Goal: Information Seeking & Learning: Understand process/instructions

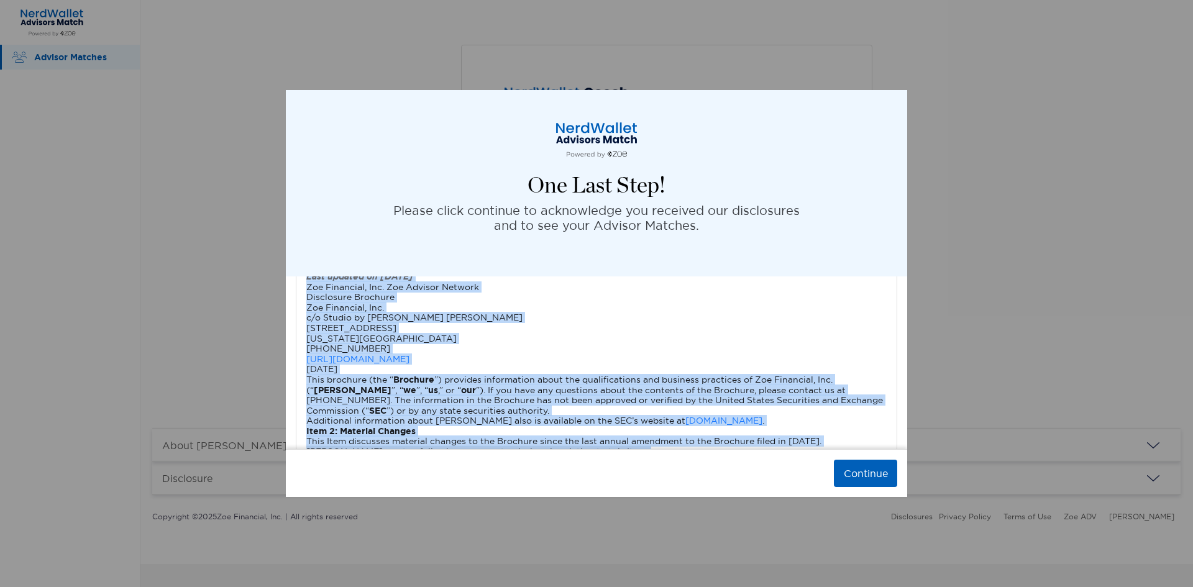
scroll to position [1871, 0]
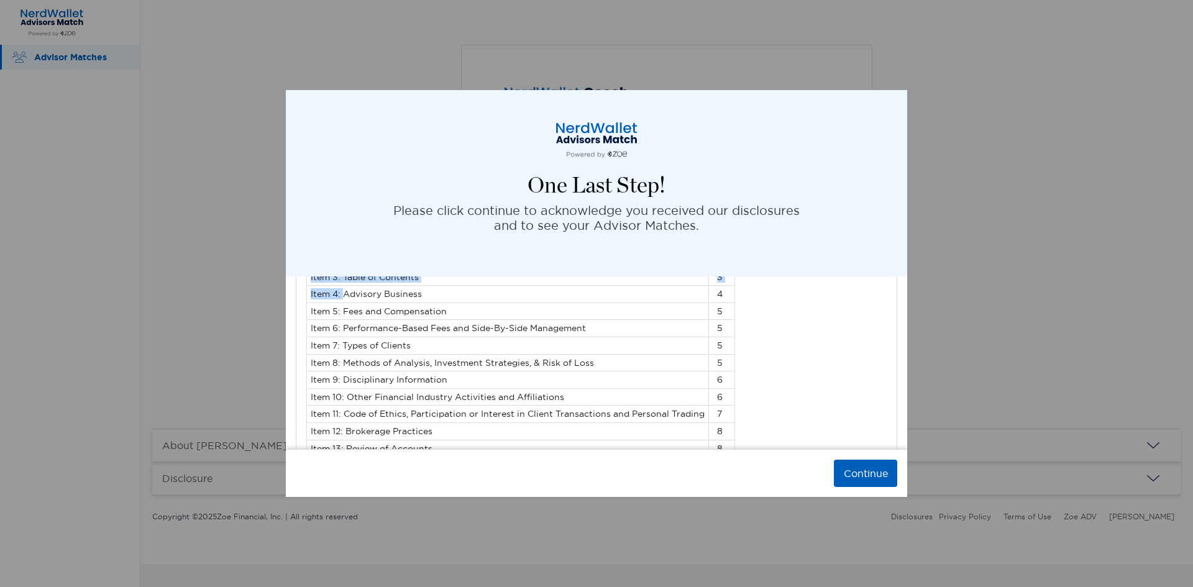
drag, startPoint x: 635, startPoint y: 398, endPoint x: 344, endPoint y: 301, distance: 306.6
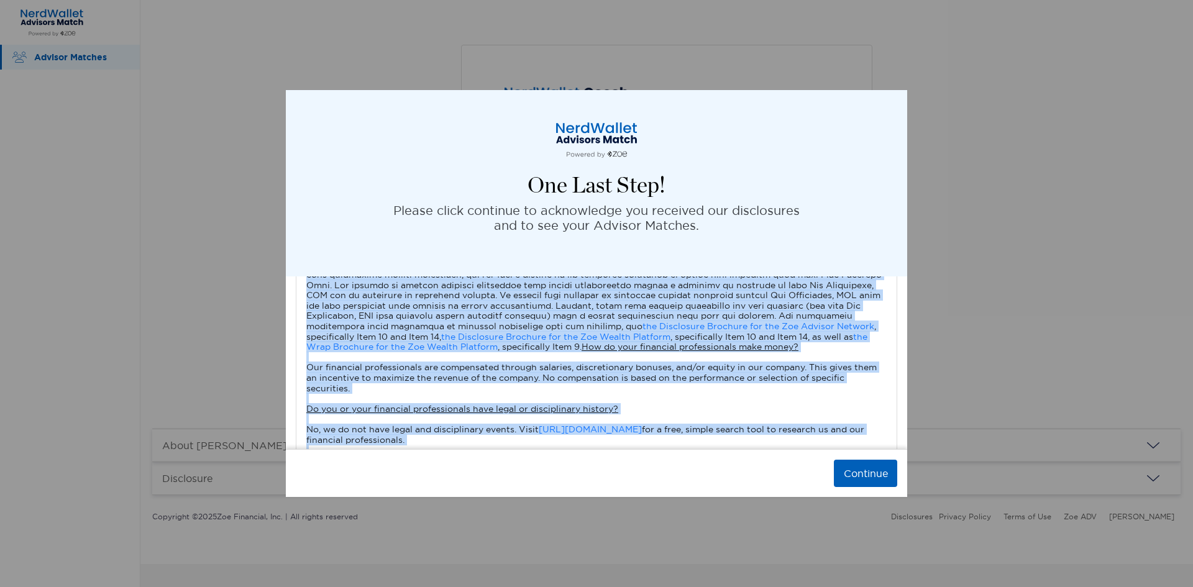
scroll to position [1125, 0]
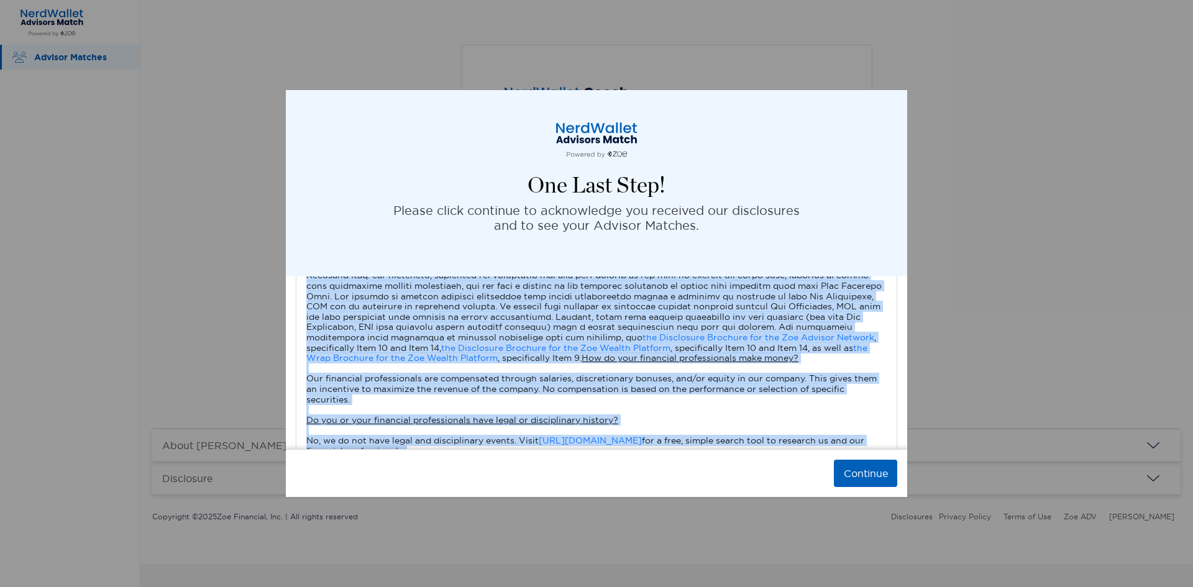
click at [643, 337] on link "the Disclosure Brochure for the Zoe Advisor Network" at bounding box center [759, 337] width 232 height 11
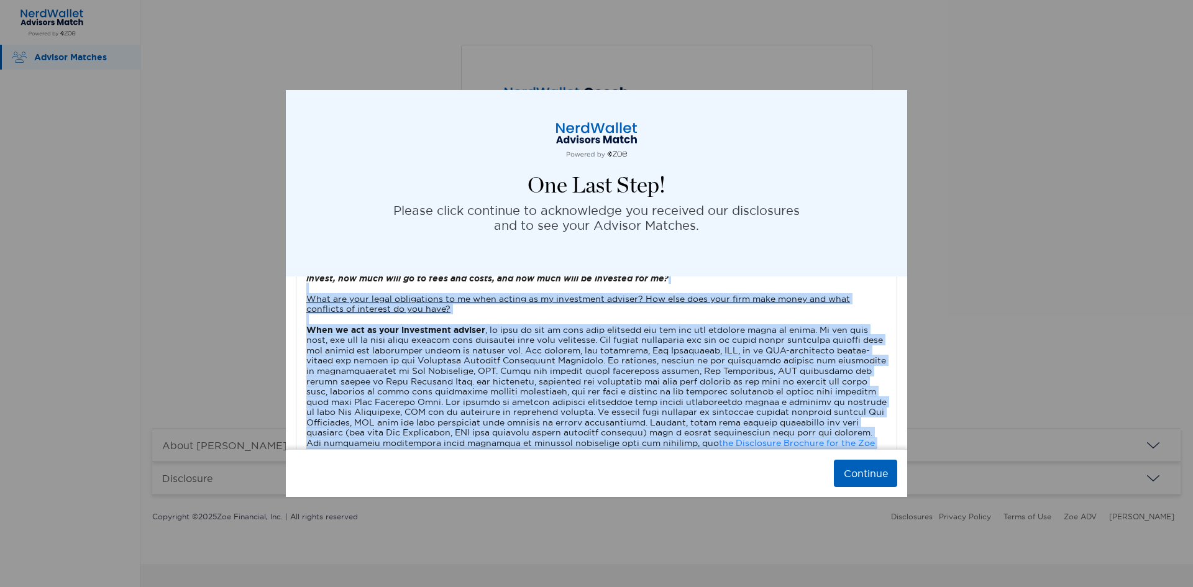
scroll to position [863, 0]
drag, startPoint x: 693, startPoint y: 356, endPoint x: 303, endPoint y: 304, distance: 393.2
click at [303, 304] on div "Last updated on [DATE] Form ADV Part 3 – Client Relationship Summary Zoe Financ…" at bounding box center [596, 239] width 600 height 1392
copy div "What are your legal obligations to me when acting as my investment adviser? How…"
click at [841, 311] on div "Form ADV Part 3 – Client Relationship Summary Zoe Financial Inc. is an investme…" at bounding box center [596, 243] width 581 height 1361
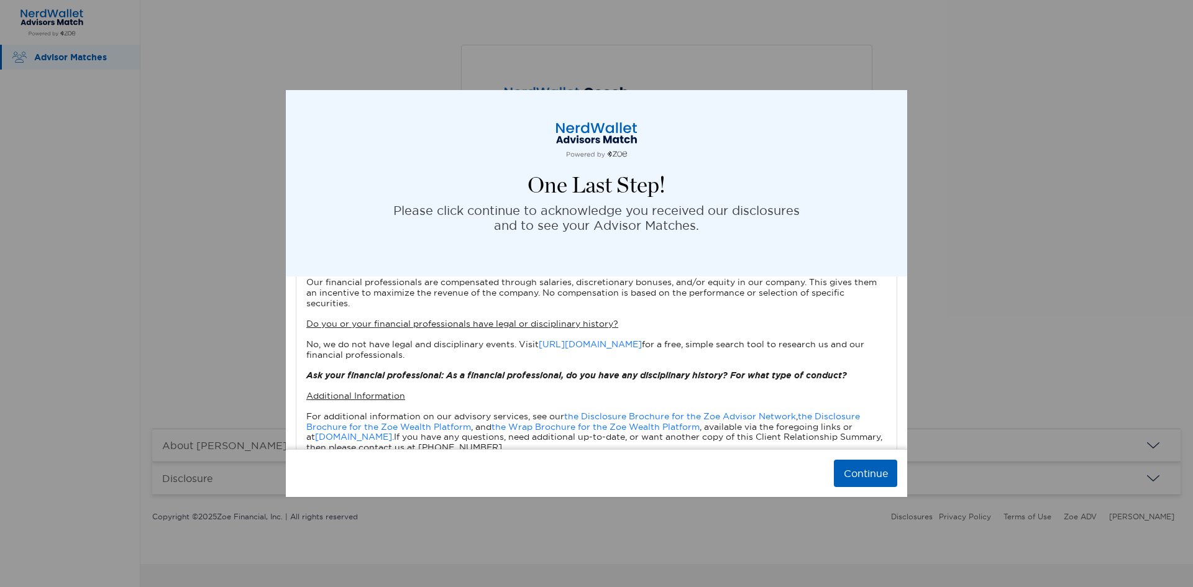
scroll to position [1236, 0]
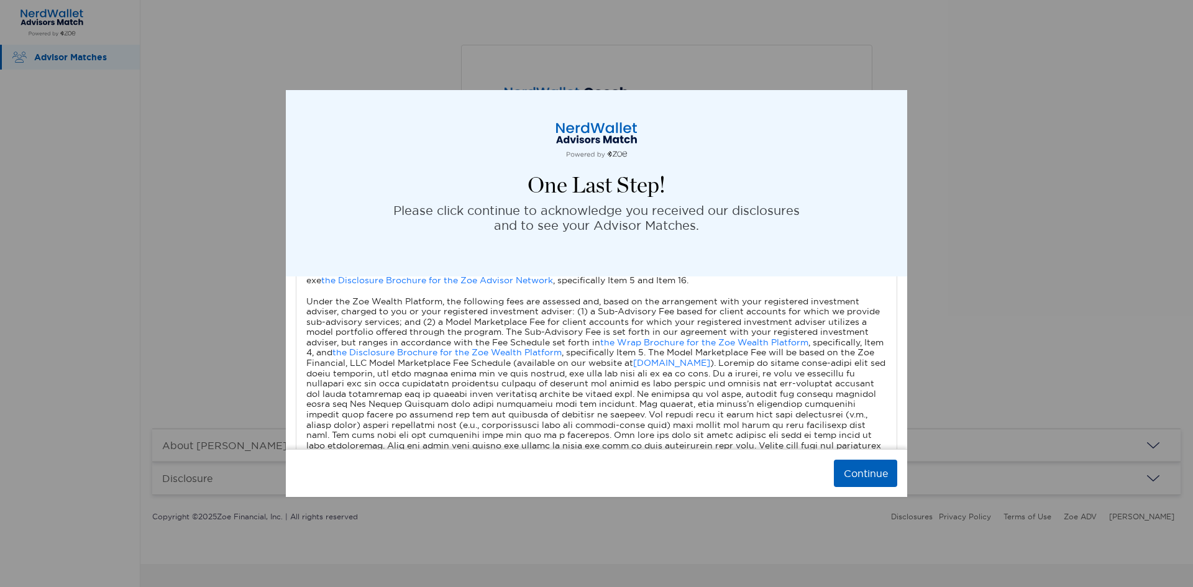
click at [484, 370] on div "Form ADV Part 3 – Client Relationship Summary Zoe Financial Inc. is an investme…" at bounding box center [596, 492] width 581 height 1361
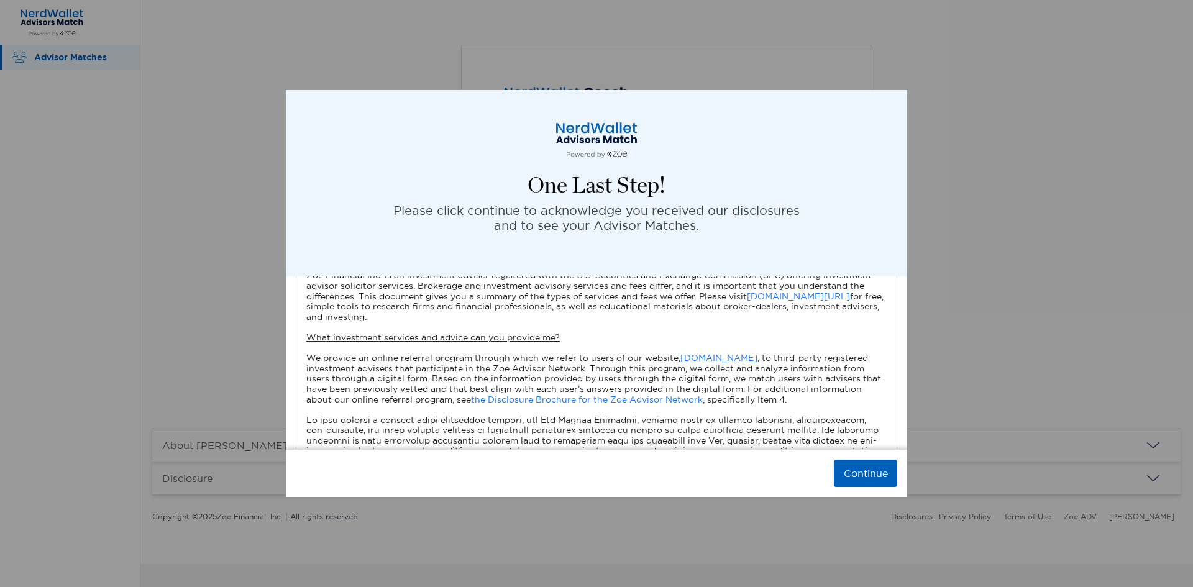
scroll to position [124, 0]
